Goal: Task Accomplishment & Management: Complete application form

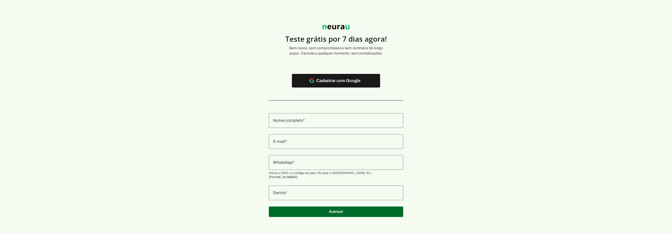
drag, startPoint x: 318, startPoint y: 38, endPoint x: 293, endPoint y: 38, distance: 25.0
click at [309, 38] on h4 "Teste grátis por 7 dias agora!" at bounding box center [335, 38] width 155 height 9
click at [338, 49] on p "Sem riscos, sem compromissos e sem contratos de longo prazo. Cancele a qualquer…" at bounding box center [335, 51] width 155 height 11
drag, startPoint x: 319, startPoint y: 106, endPoint x: 316, endPoint y: 111, distance: 6.0
click at [319, 107] on section "Teste grátis por 7 dias agora! Sem riscos, sem compromissos e sem contratos de …" at bounding box center [336, 118] width 672 height 211
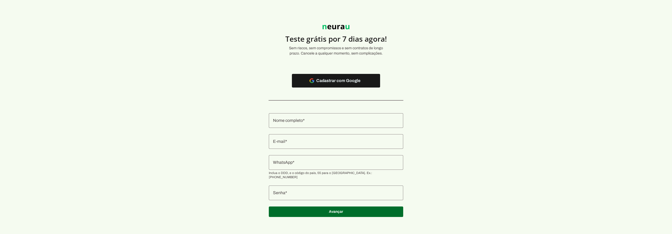
click at [313, 119] on input "Nome completo" at bounding box center [336, 121] width 126 height 6
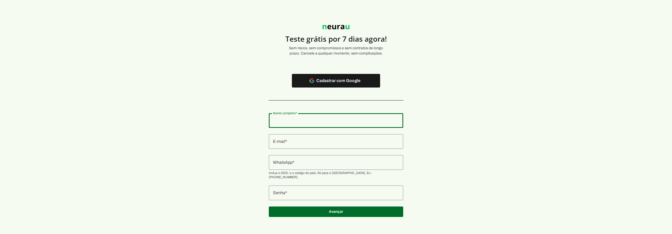
click at [189, 90] on section "Teste grátis por 7 dias agora! Sem riscos, sem compromissos e sem contratos de …" at bounding box center [336, 118] width 672 height 211
drag, startPoint x: 240, startPoint y: 81, endPoint x: 241, endPoint y: 78, distance: 3.5
click at [240, 79] on section "Teste grátis por 7 dias agora! Sem riscos, sem compromissos e sem contratos de …" at bounding box center [336, 118] width 672 height 211
drag, startPoint x: 273, startPoint y: 121, endPoint x: 380, endPoint y: 118, distance: 107.2
click at [273, 121] on section "Teste grátis por 7 dias agora! Sem riscos, sem compromissos e sem contratos de …" at bounding box center [336, 118] width 672 height 211
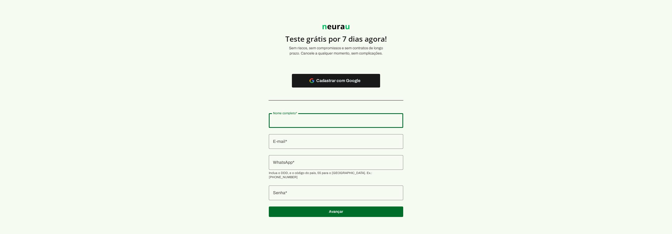
drag, startPoint x: 441, startPoint y: 107, endPoint x: 440, endPoint y: 104, distance: 3.4
click at [441, 107] on section "Teste grátis por 7 dias agora! Sem riscos, sem compromissos e sem contratos de …" at bounding box center [336, 118] width 672 height 211
click at [431, 37] on section "Teste grátis por 7 dias agora! Sem riscos, sem compromissos e sem contratos de …" at bounding box center [336, 118] width 672 height 211
click at [427, 41] on section "Teste grátis por 7 dias agora! Sem riscos, sem compromissos e sem contratos de …" at bounding box center [336, 118] width 672 height 211
click at [333, 83] on span at bounding box center [336, 81] width 88 height 13
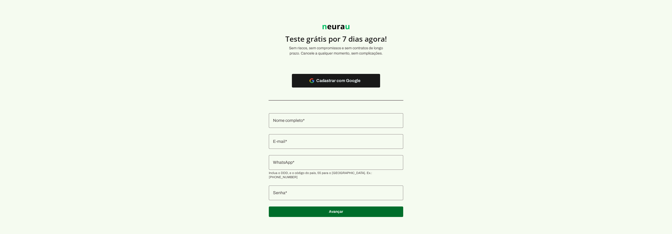
click at [300, 126] on div at bounding box center [336, 120] width 134 height 15
